Goal: Check status: Check status

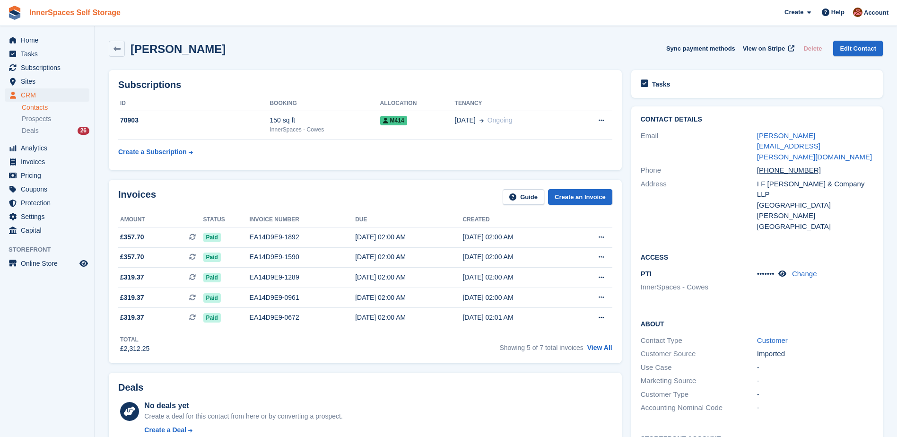
click at [43, 20] on link "InnerSpaces Self Storage" at bounding box center [75, 13] width 99 height 16
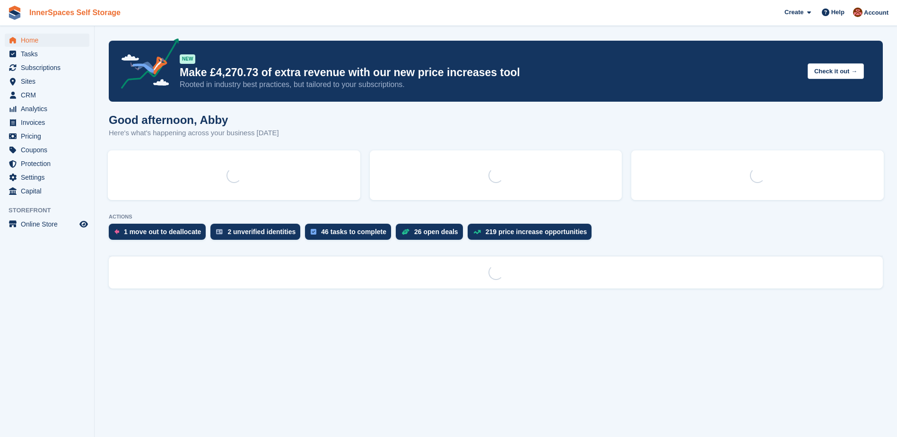
click at [26, 20] on link "InnerSpaces Self Storage" at bounding box center [75, 13] width 99 height 16
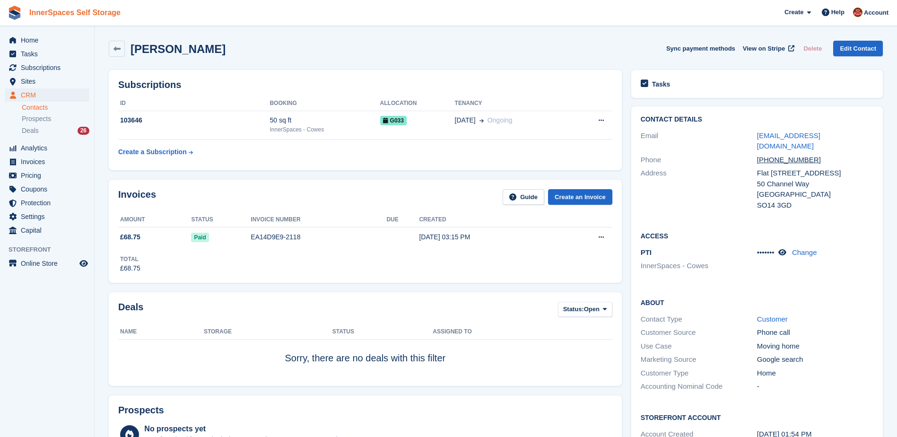
click at [35, 20] on link "InnerSpaces Self Storage" at bounding box center [75, 13] width 99 height 16
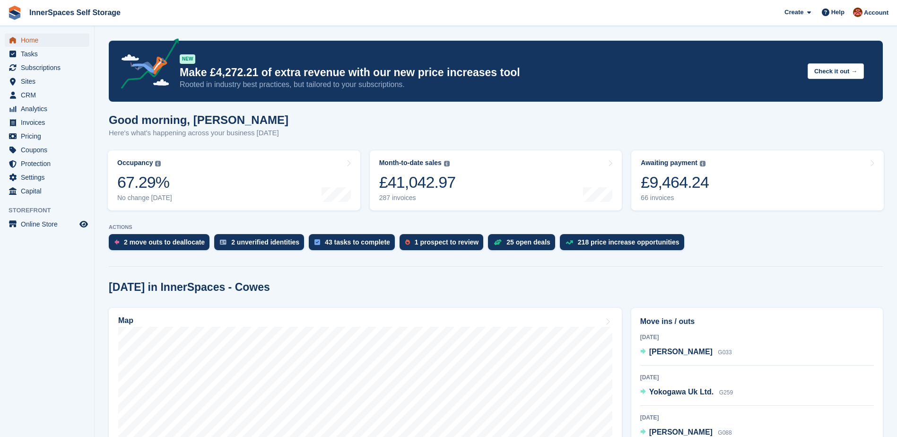
click at [29, 41] on span "Home" at bounding box center [49, 40] width 57 height 13
click at [39, 123] on span "Invoices" at bounding box center [49, 122] width 57 height 13
click at [29, 40] on span "Home" at bounding box center [49, 40] width 57 height 13
click at [19, 41] on link "Home" at bounding box center [47, 40] width 85 height 13
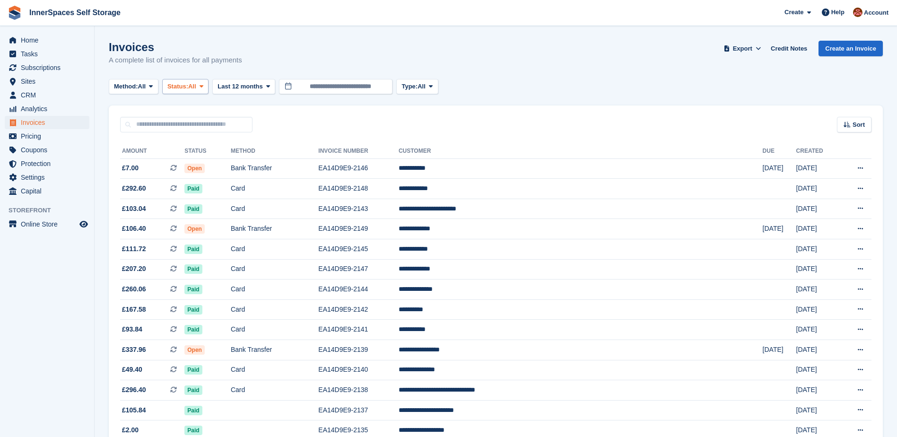
click at [188, 89] on span "Status:" at bounding box center [177, 86] width 21 height 9
click at [188, 157] on link "Open" at bounding box center [207, 159] width 82 height 17
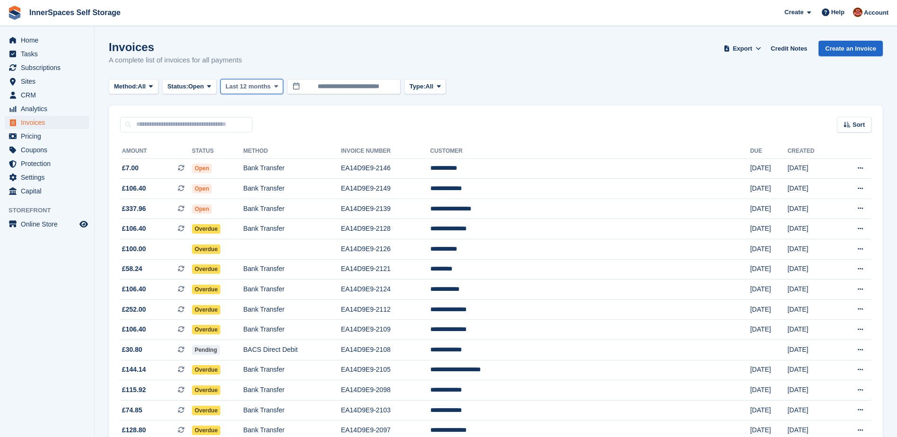
click at [255, 85] on span "Last 12 months" at bounding box center [247, 86] width 45 height 9
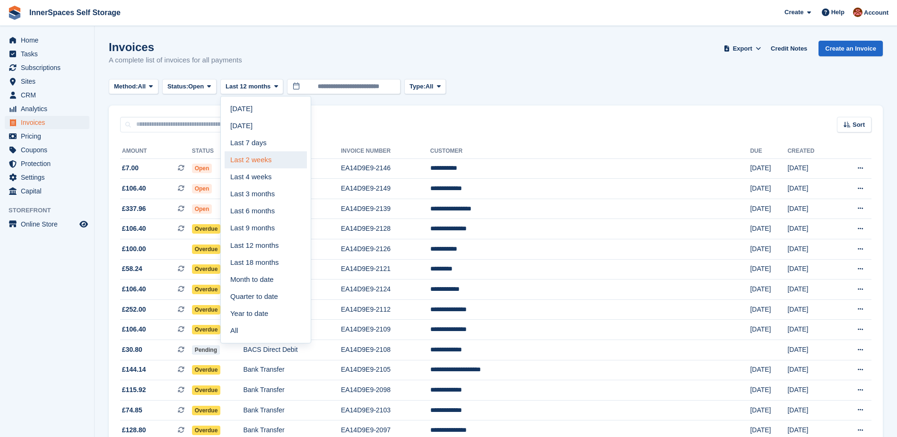
click at [259, 163] on link "Last 2 weeks" at bounding box center [266, 159] width 82 height 17
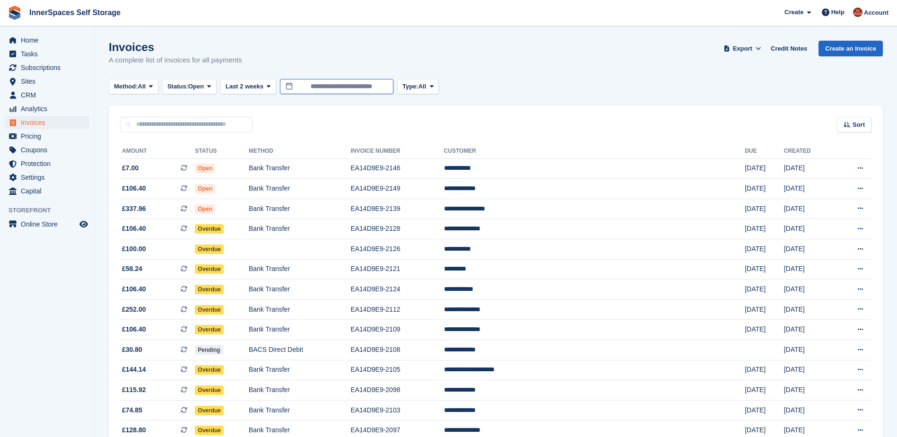
click at [357, 83] on input "**********" at bounding box center [336, 87] width 113 height 16
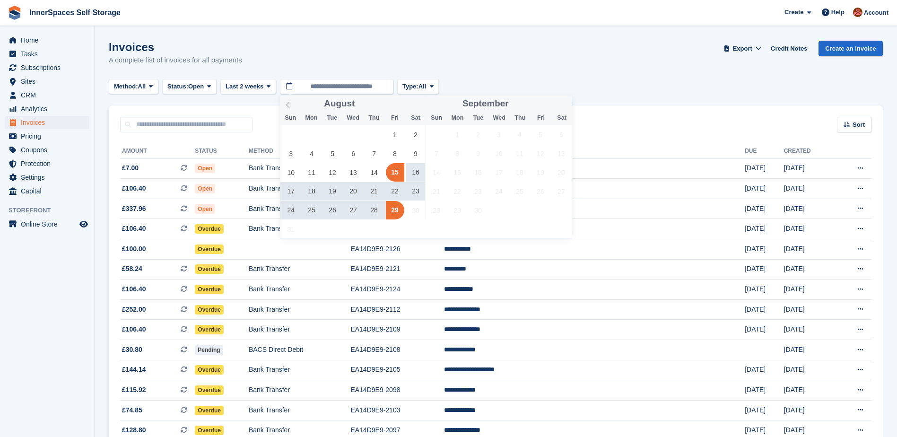
click at [390, 173] on span "15" at bounding box center [395, 172] width 18 height 18
type input "**********"
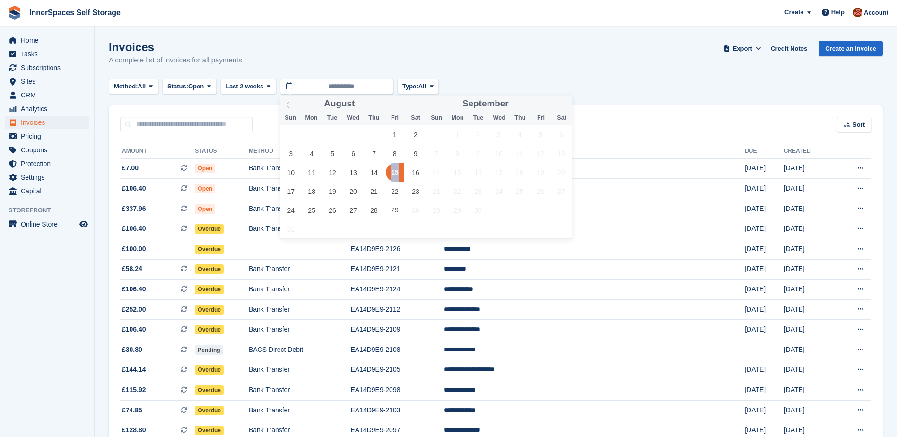
click at [390, 173] on span "15" at bounding box center [395, 172] width 18 height 18
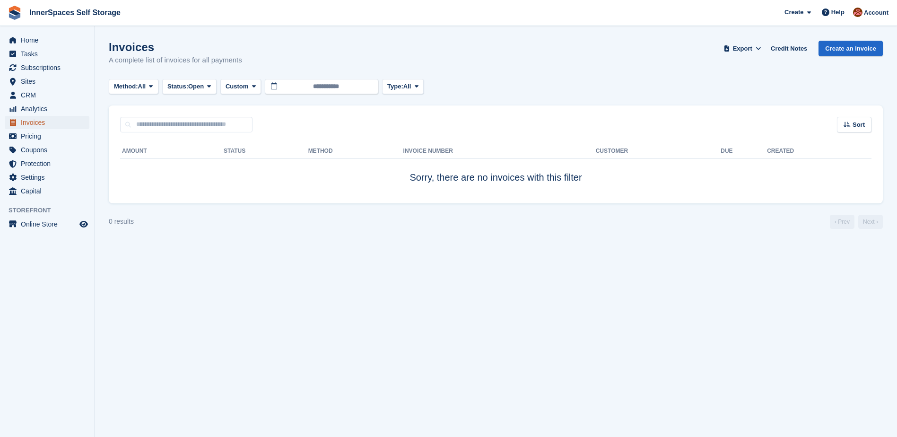
click at [28, 124] on span "Invoices" at bounding box center [49, 122] width 57 height 13
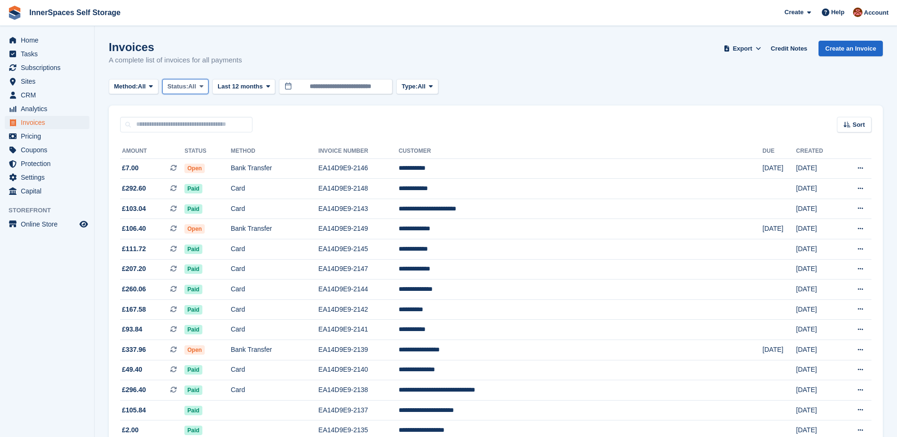
click at [192, 91] on span "All" at bounding box center [192, 86] width 8 height 9
click at [190, 162] on link "Open" at bounding box center [207, 159] width 82 height 17
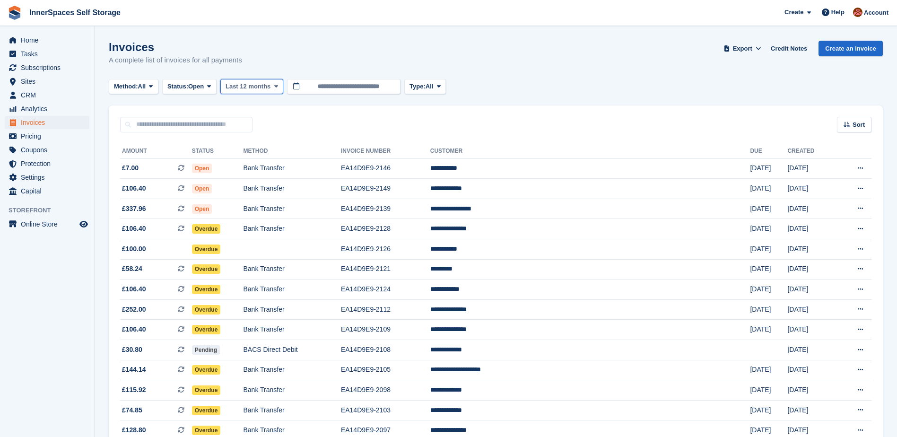
click at [248, 87] on span "Last 12 months" at bounding box center [247, 86] width 45 height 9
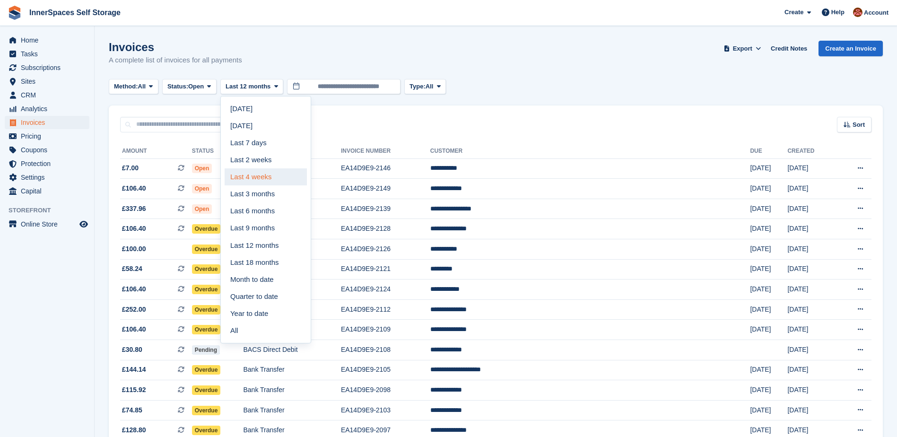
click at [269, 175] on link "Last 4 weeks" at bounding box center [266, 176] width 82 height 17
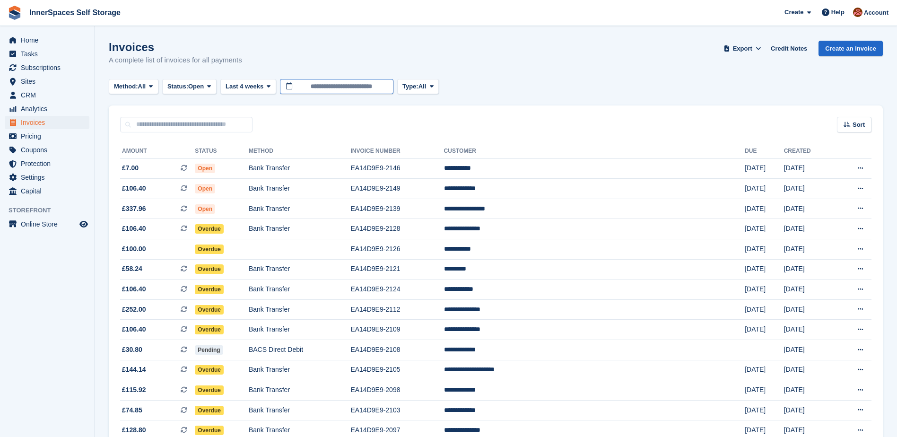
drag, startPoint x: 359, startPoint y: 92, endPoint x: 364, endPoint y: 82, distance: 11.2
click at [362, 84] on input "**********" at bounding box center [336, 87] width 113 height 16
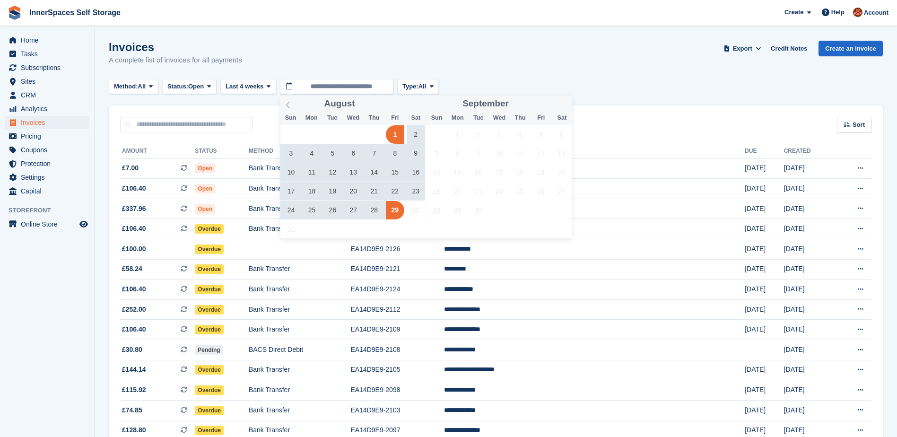
click at [395, 133] on span "1" at bounding box center [395, 134] width 18 height 18
type input "**********"
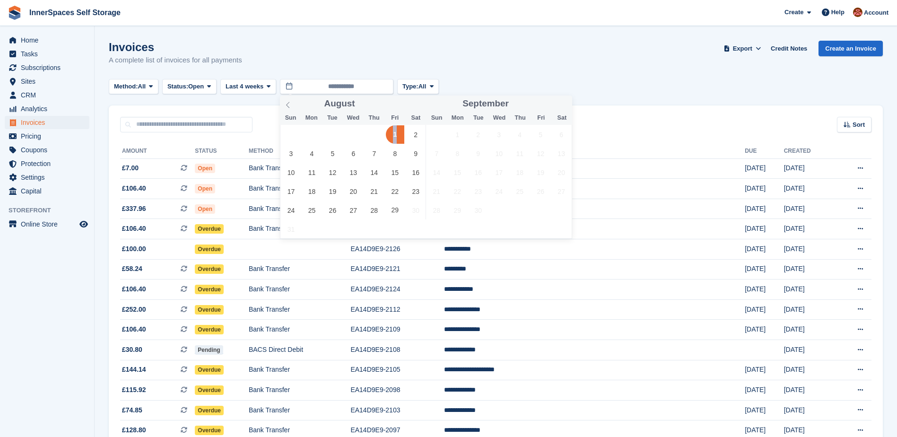
click at [395, 133] on span "1" at bounding box center [395, 134] width 18 height 18
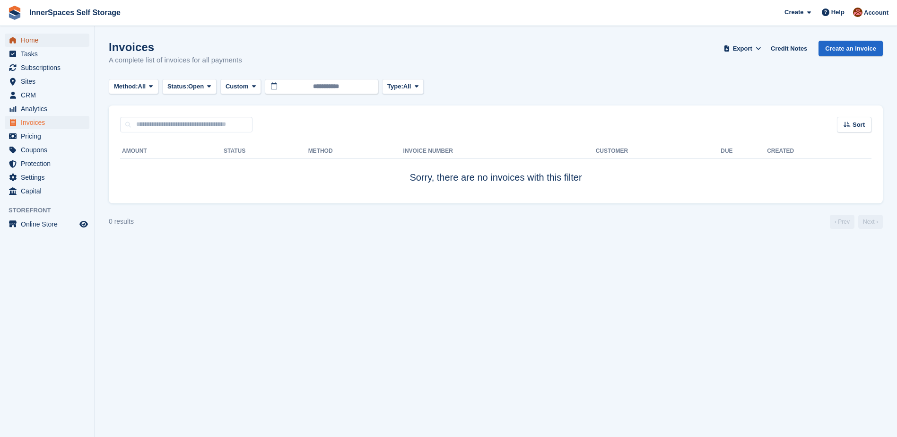
click at [26, 41] on span "Home" at bounding box center [49, 40] width 57 height 13
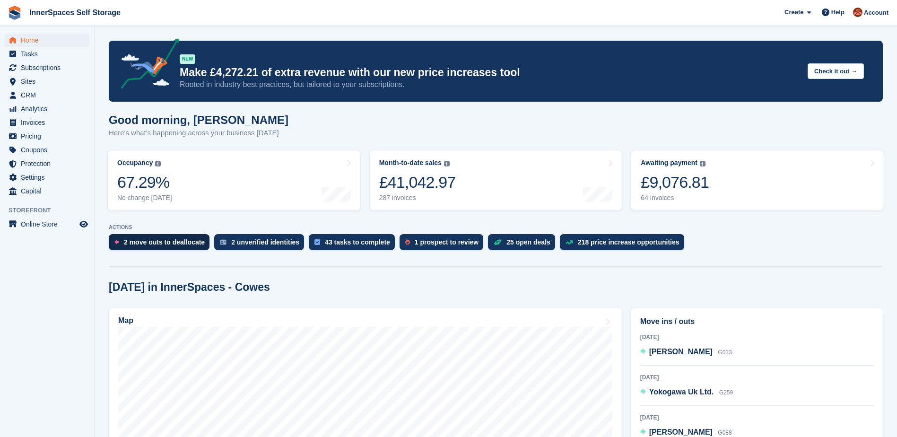
click at [189, 244] on div "2 move outs to deallocate" at bounding box center [164, 242] width 81 height 8
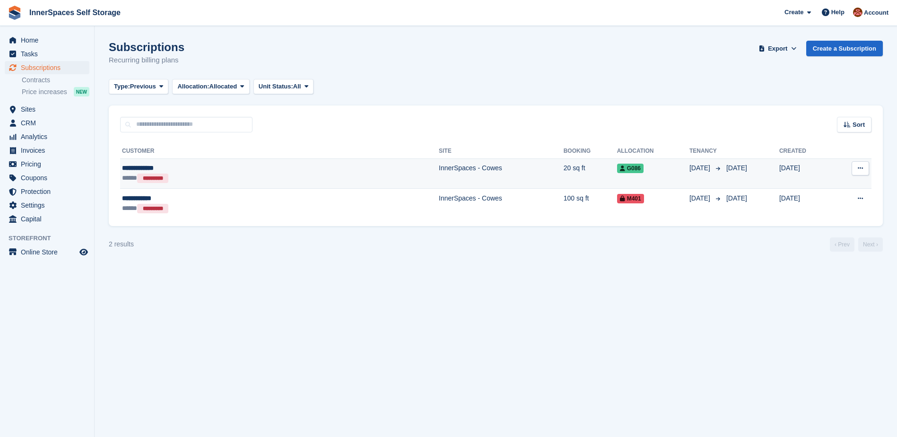
click at [439, 169] on td "InnerSpaces - Cowes" at bounding box center [501, 173] width 125 height 30
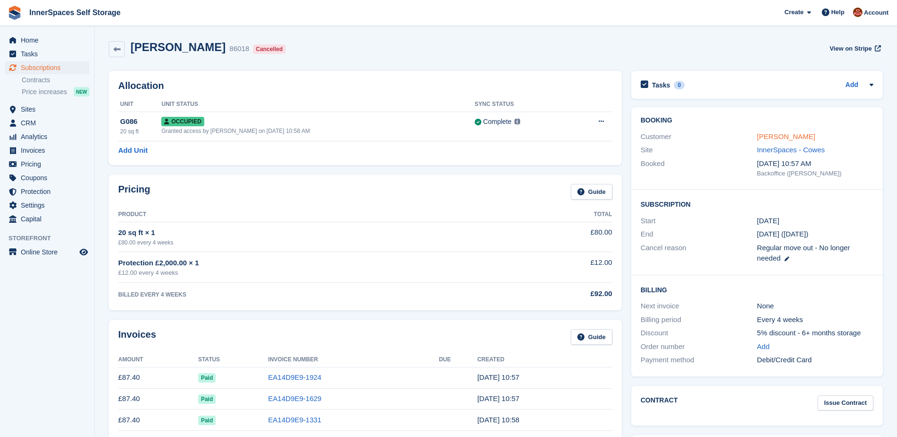
click at [778, 137] on link "[PERSON_NAME]" at bounding box center [786, 136] width 58 height 8
